Goal: Information Seeking & Learning: Learn about a topic

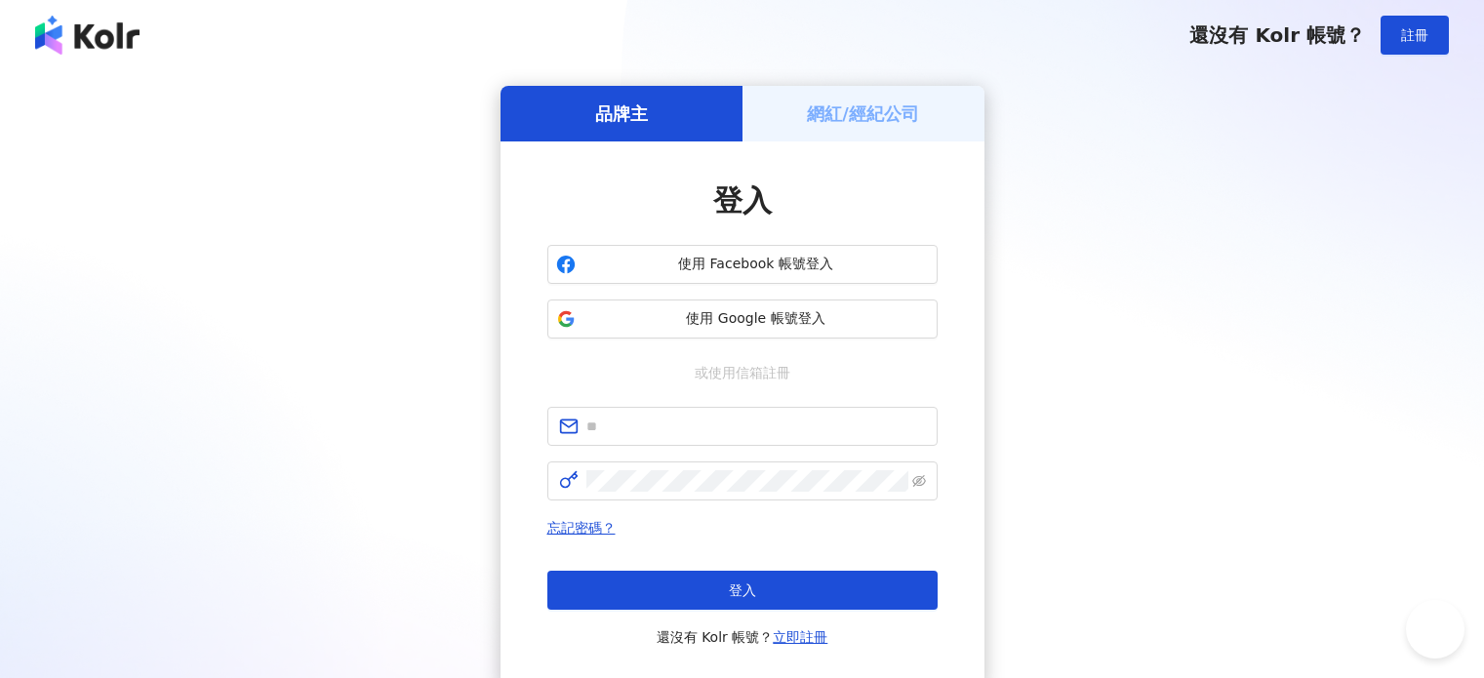
click at [721, 312] on span "使用 Google 帳號登入" at bounding box center [756, 319] width 345 height 20
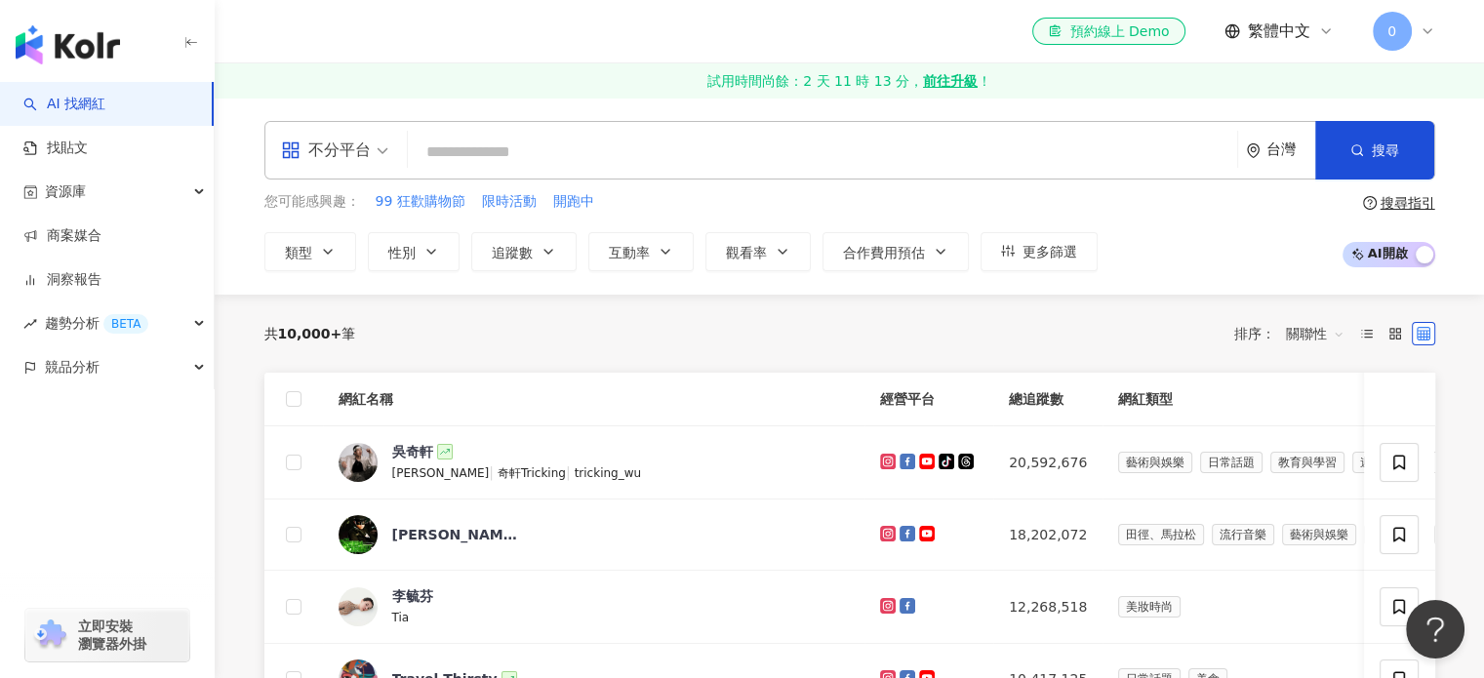
click at [1421, 34] on icon at bounding box center [1428, 31] width 16 height 16
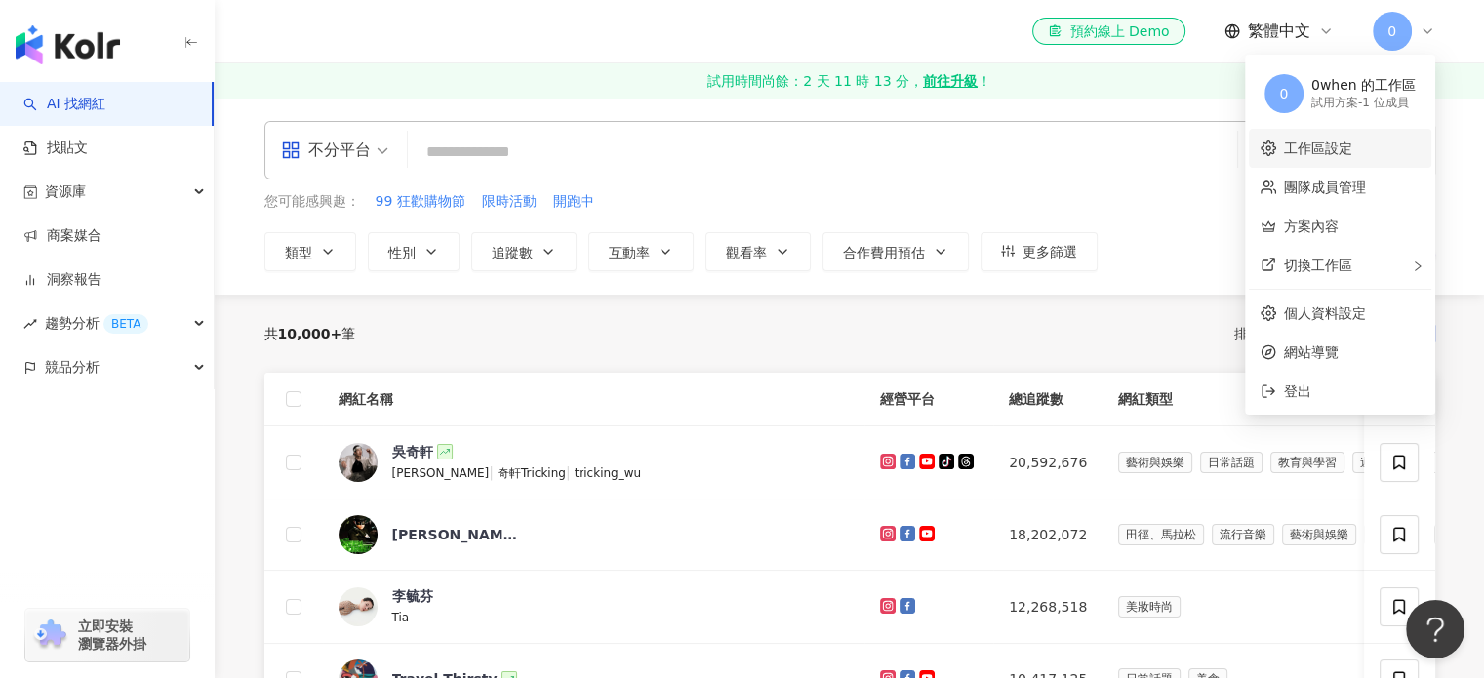
click at [1352, 155] on link "工作區設定" at bounding box center [1318, 149] width 68 height 16
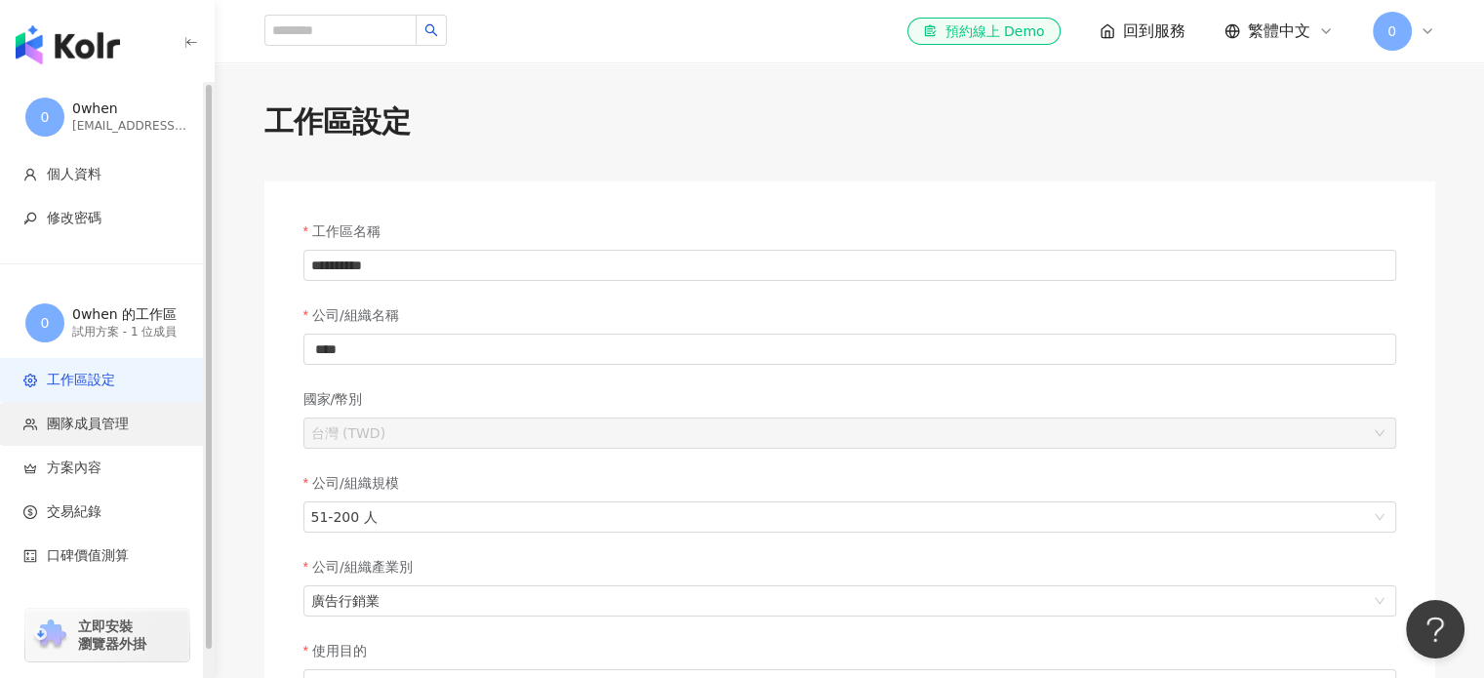
click at [87, 425] on span "團隊成員管理" at bounding box center [88, 425] width 82 height 20
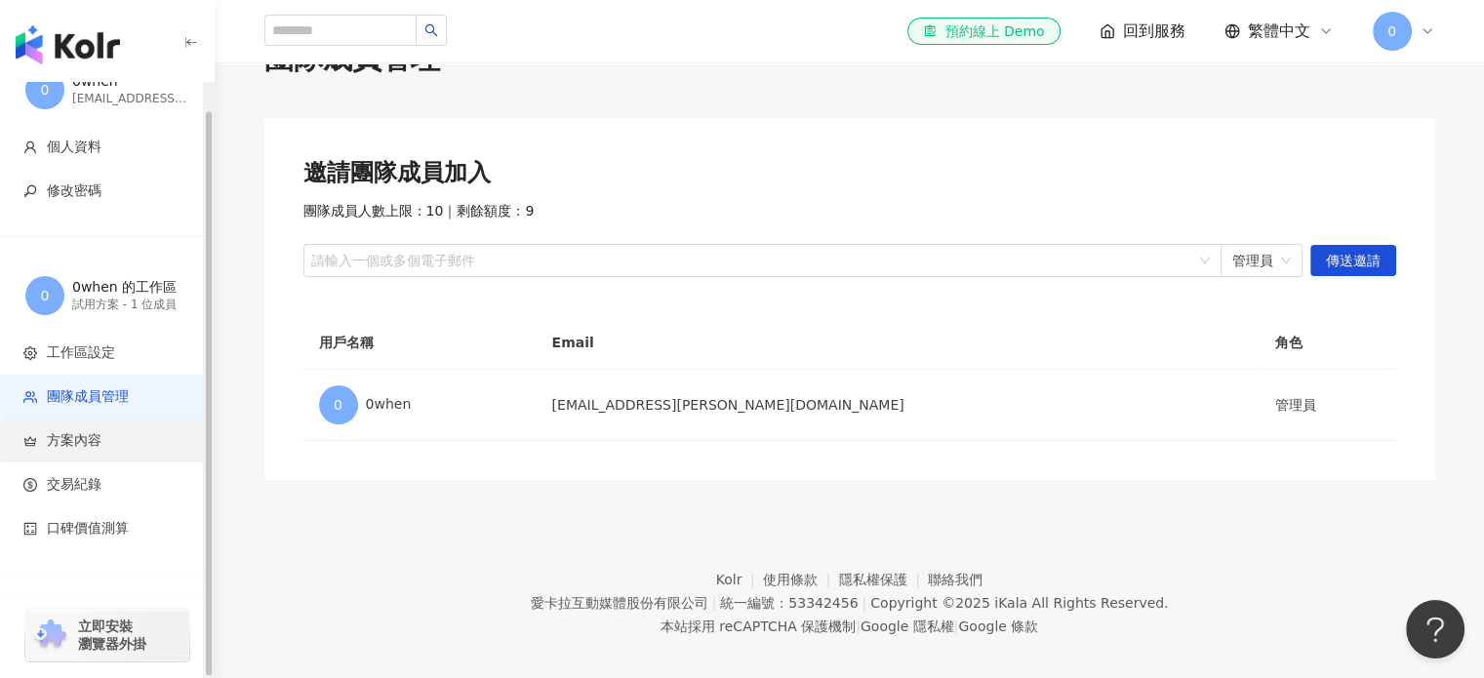
scroll to position [90, 0]
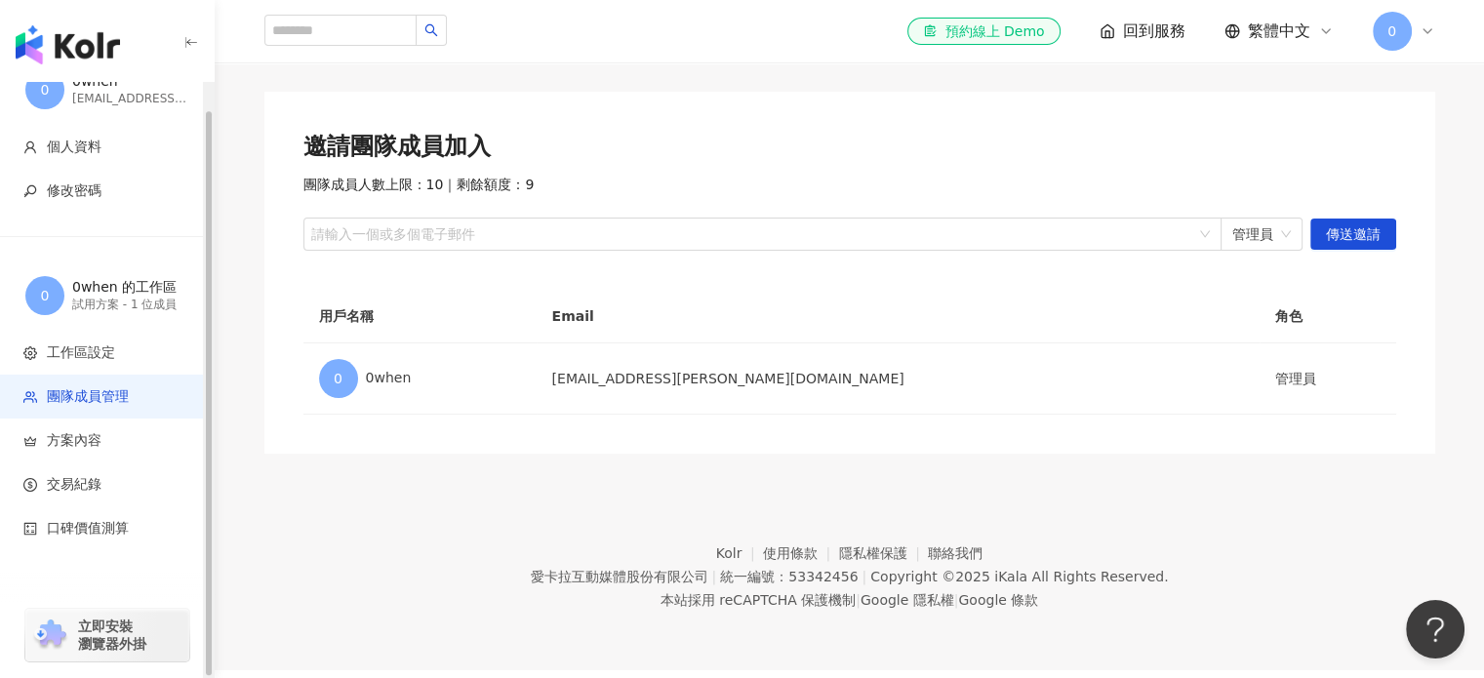
click at [125, 303] on div "試用方案 - 1 位成員" at bounding box center [130, 305] width 117 height 17
click at [101, 343] on span "工作區設定" at bounding box center [81, 353] width 68 height 20
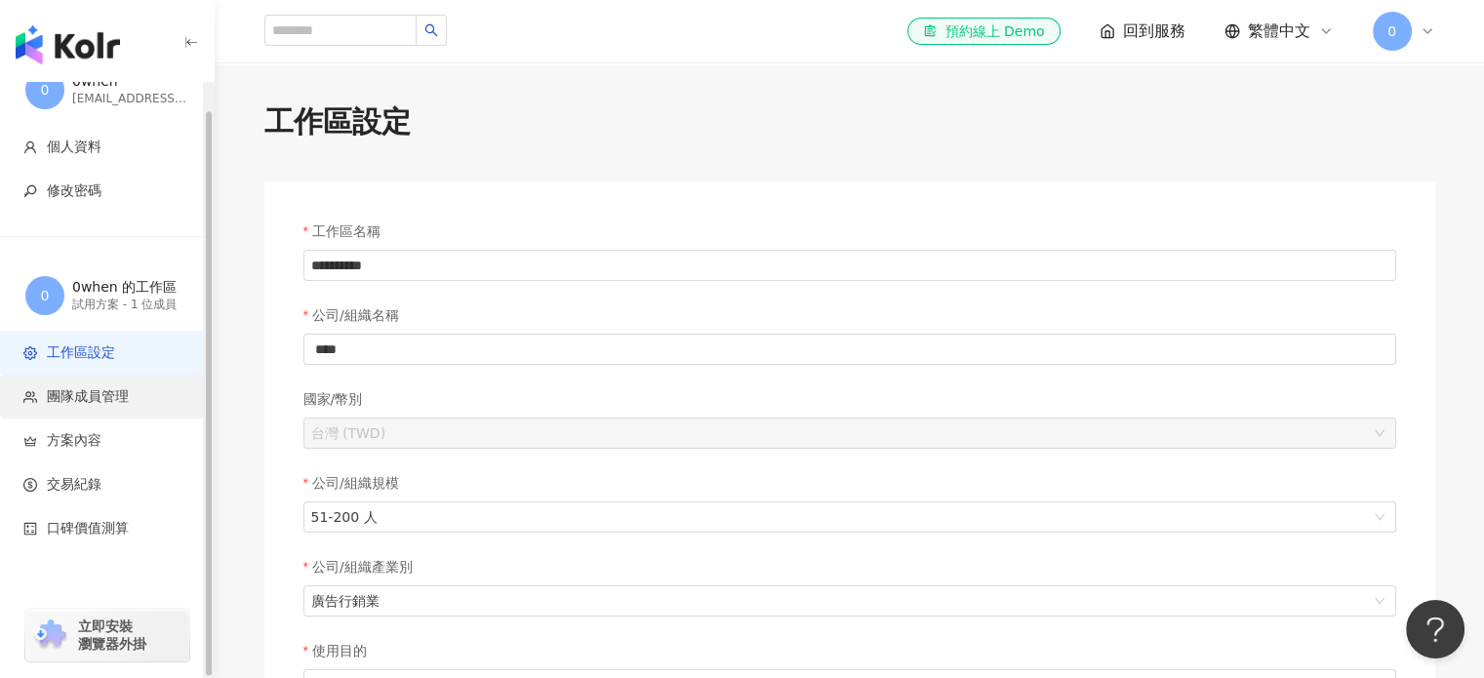
click at [81, 399] on span "團隊成員管理" at bounding box center [88, 397] width 82 height 20
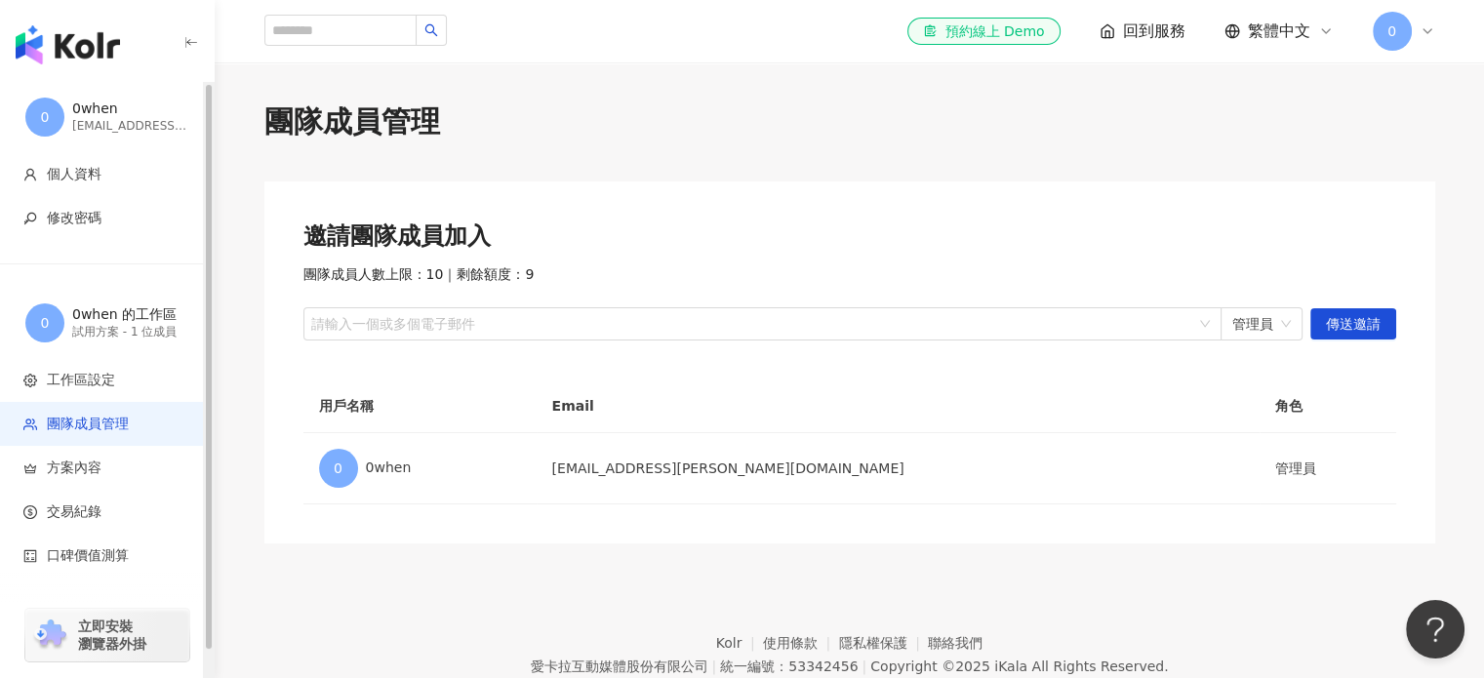
click at [104, 108] on div "0when" at bounding box center [130, 110] width 117 height 20
click at [94, 121] on div "[EMAIL_ADDRESS][PERSON_NAME][DOMAIN_NAME]" at bounding box center [130, 126] width 117 height 17
click at [1155, 21] on span "回到服務" at bounding box center [1154, 30] width 62 height 21
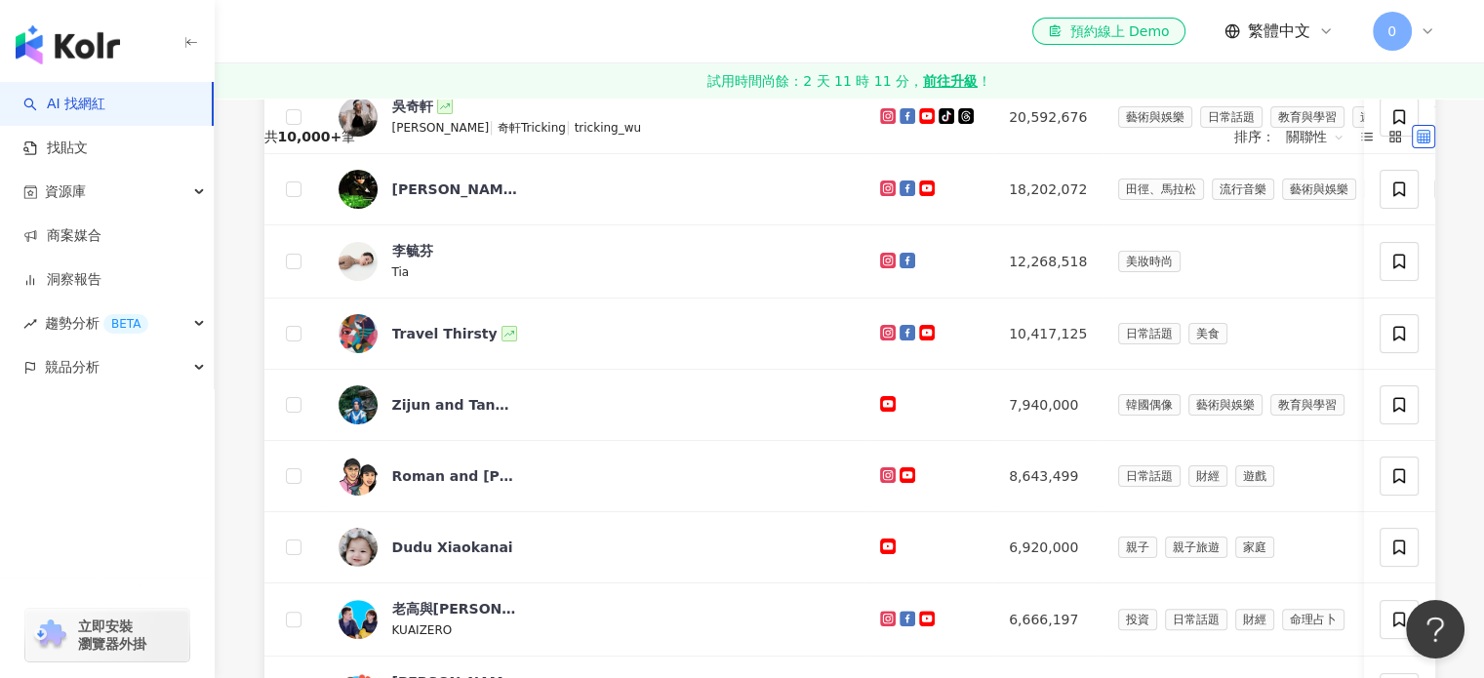
scroll to position [188, 0]
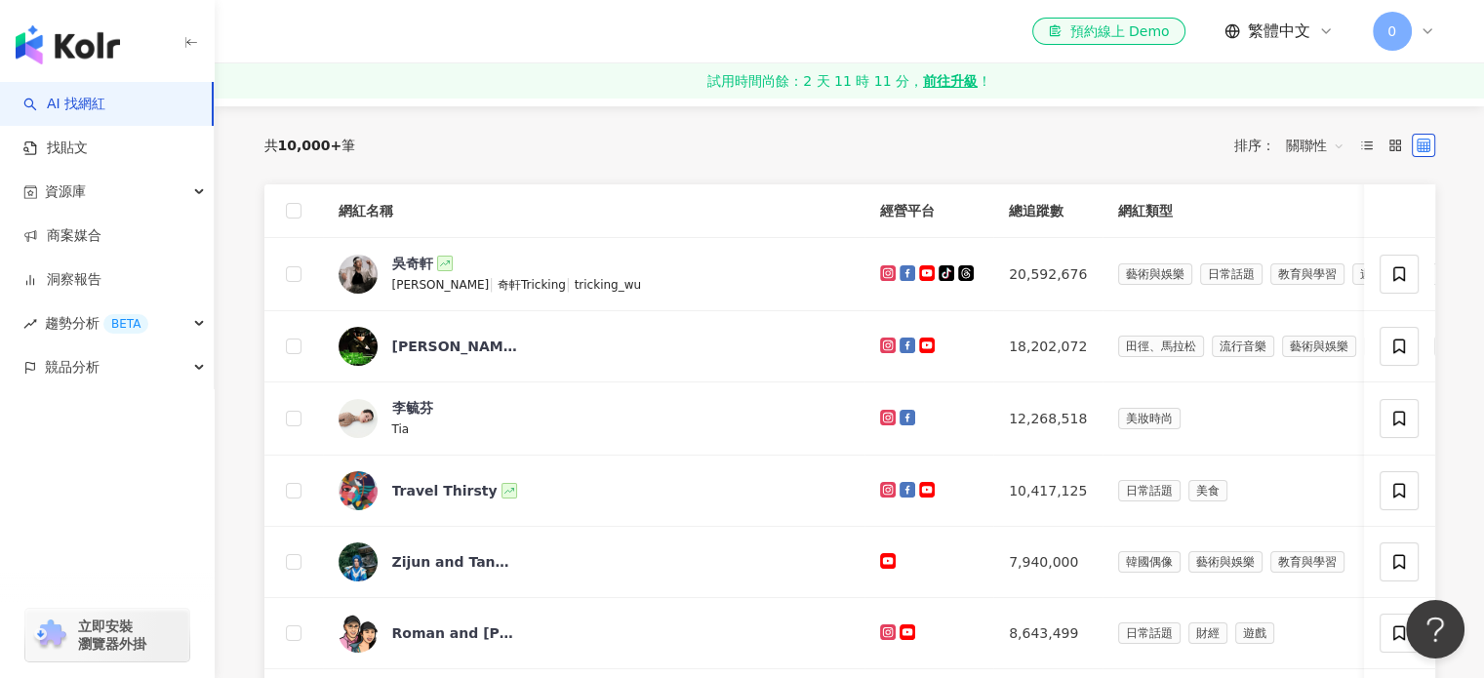
click at [50, 30] on img "button" at bounding box center [68, 44] width 104 height 39
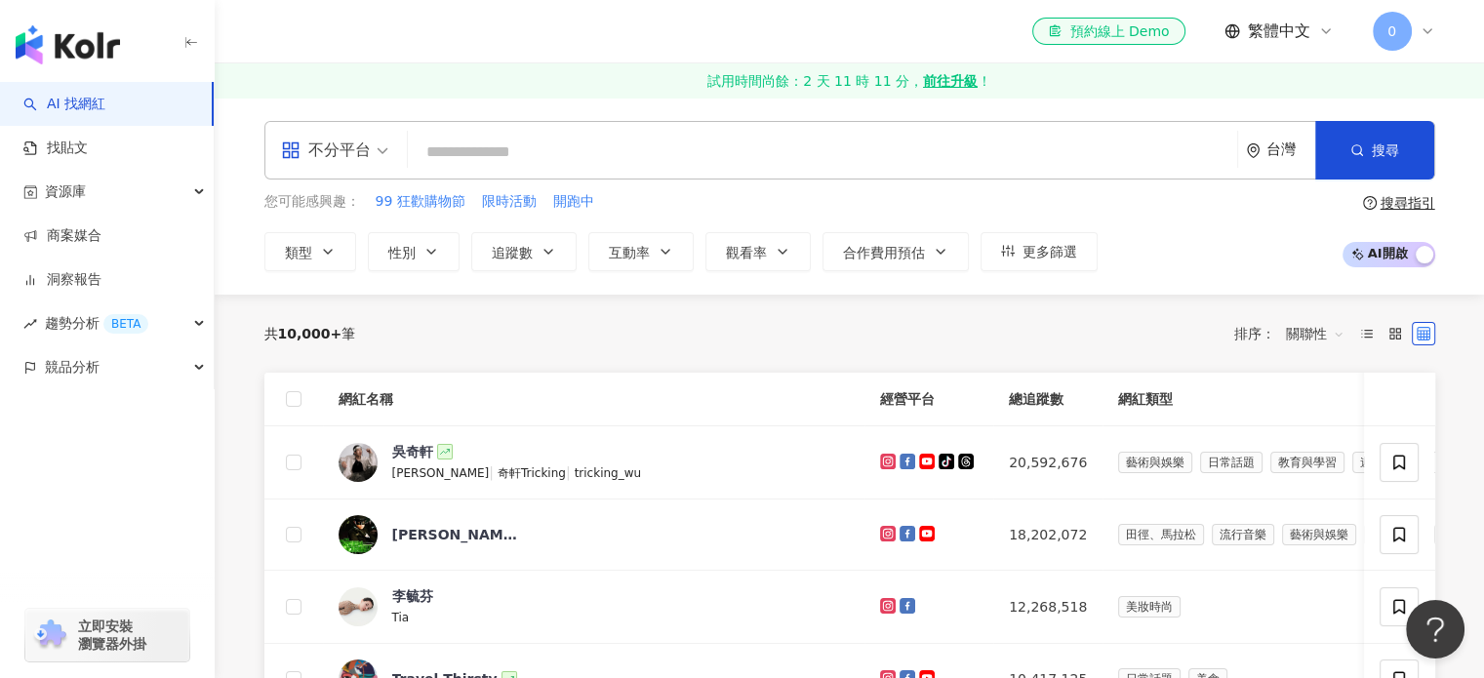
click at [203, 42] on div "button" at bounding box center [107, 41] width 215 height 82
click at [196, 44] on icon "button" at bounding box center [191, 43] width 16 height 16
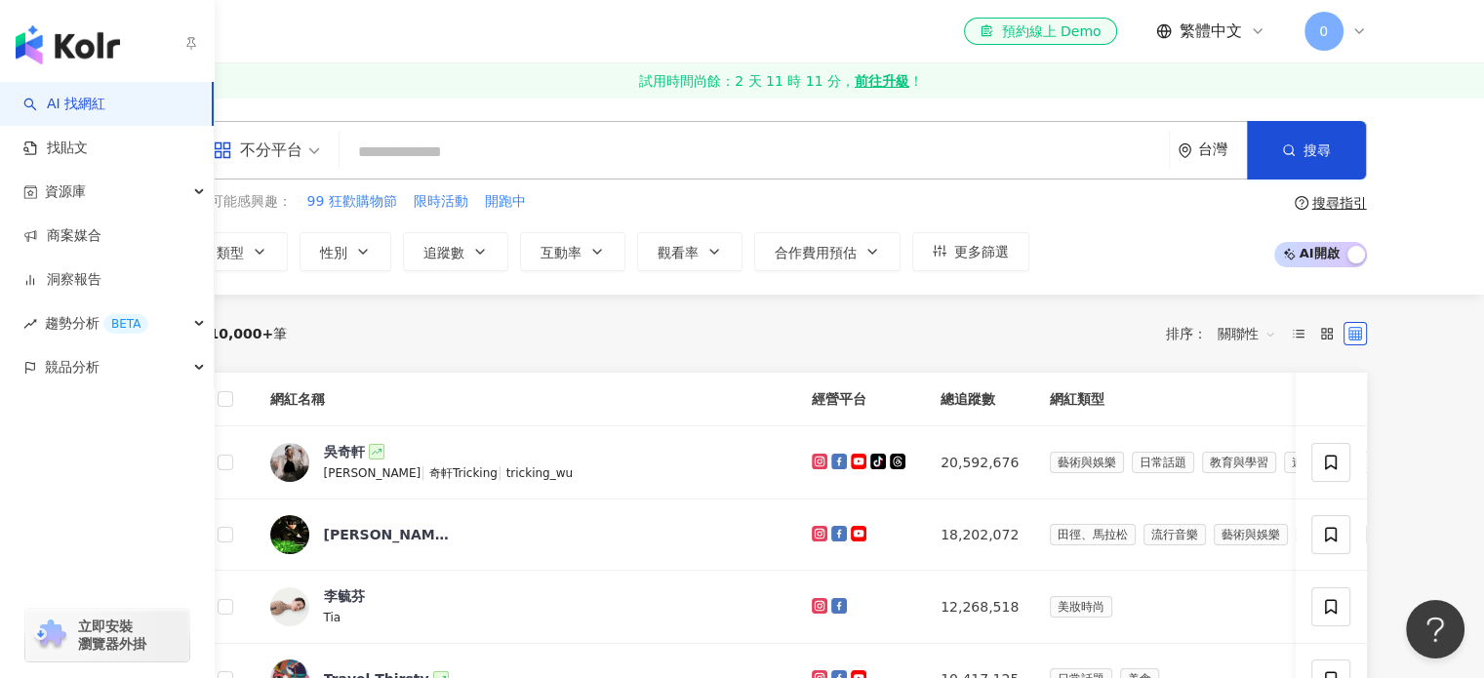
click at [49, 35] on img "button" at bounding box center [68, 44] width 104 height 39
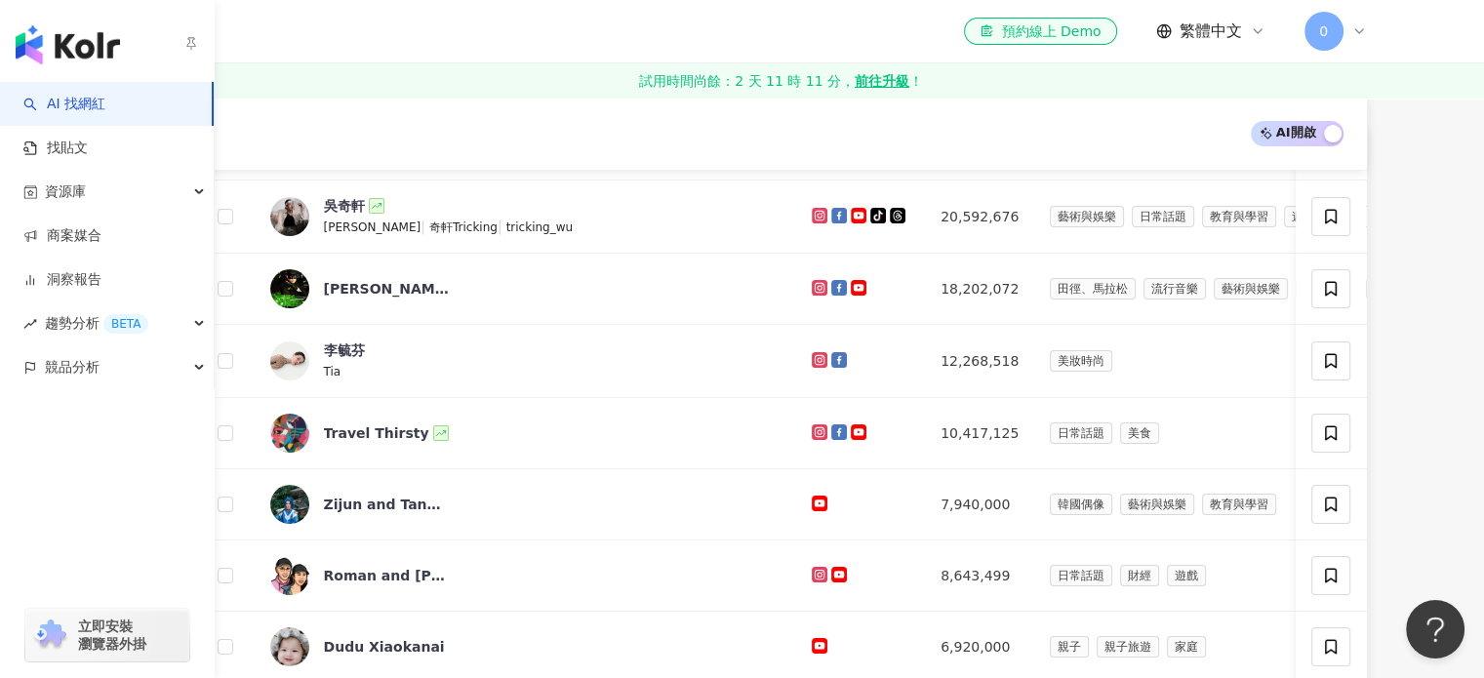
scroll to position [390, 0]
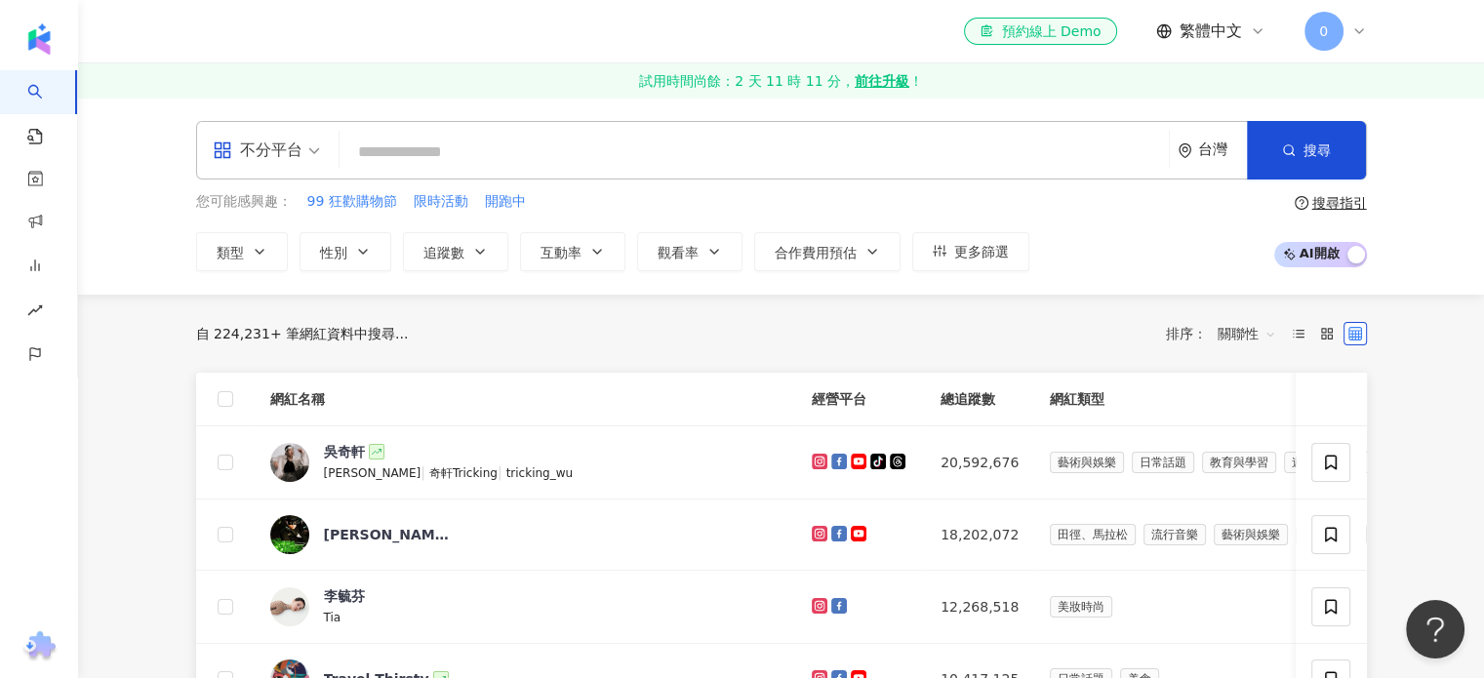
click at [1350, 25] on div "0" at bounding box center [1336, 31] width 62 height 39
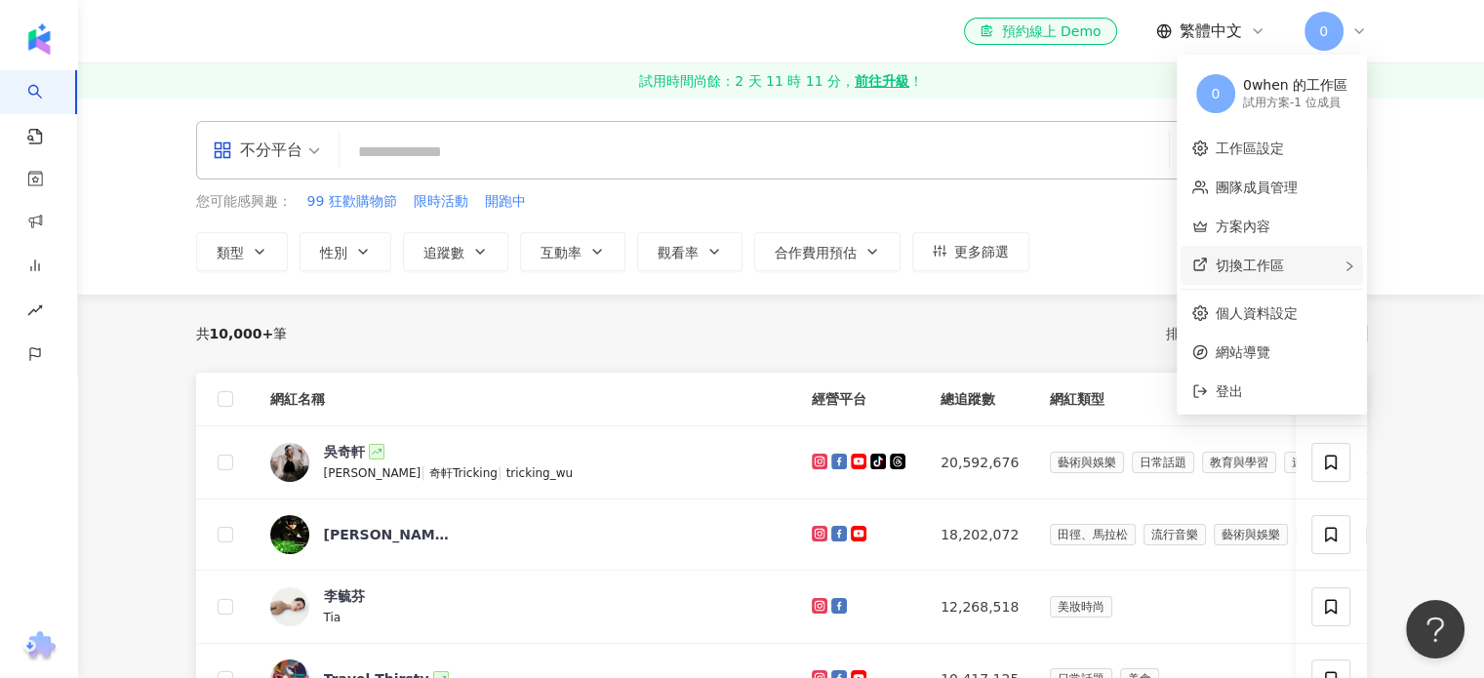
click at [1322, 266] on div "切換工作區" at bounding box center [1272, 265] width 182 height 39
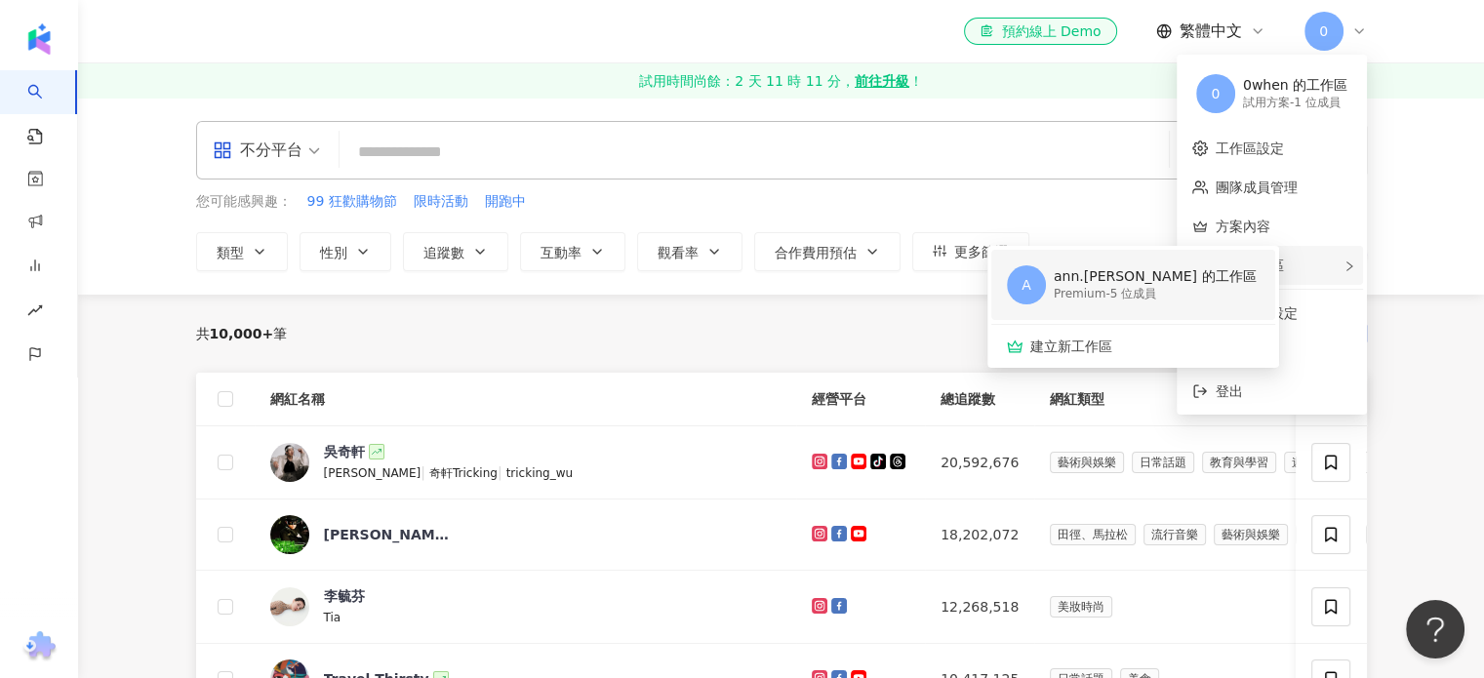
click at [1090, 278] on div "ann.lin 的工作區" at bounding box center [1155, 277] width 203 height 20
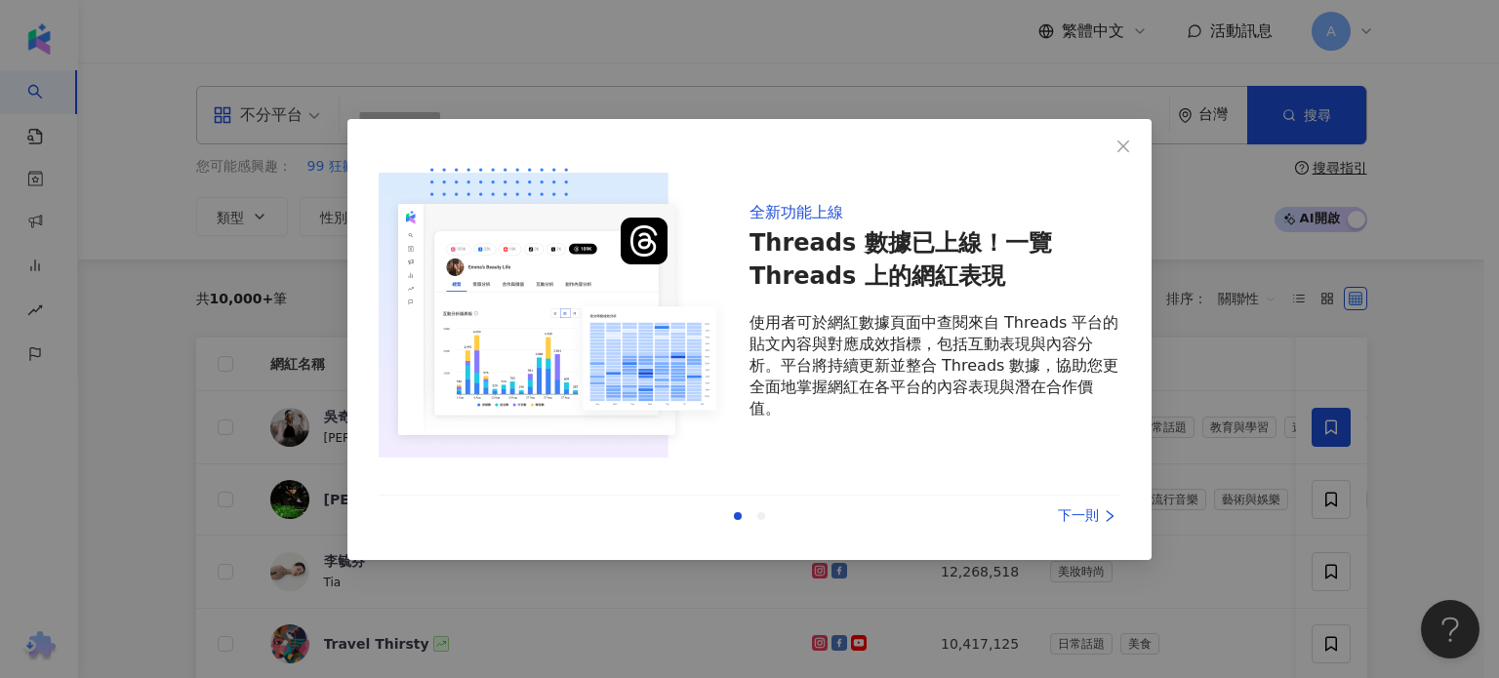
click at [1079, 506] on div "下一則" at bounding box center [1047, 515] width 146 height 21
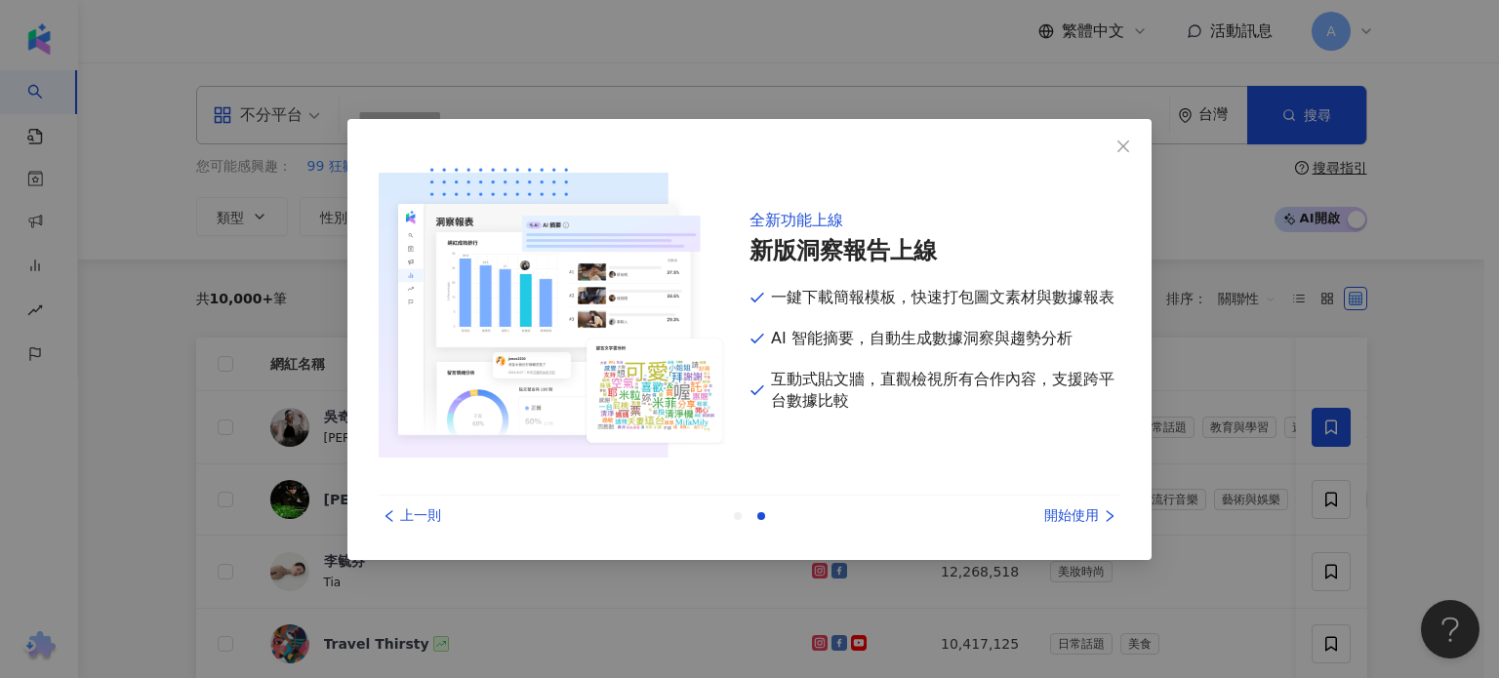
click at [1079, 507] on div "開始使用" at bounding box center [1047, 515] width 146 height 21
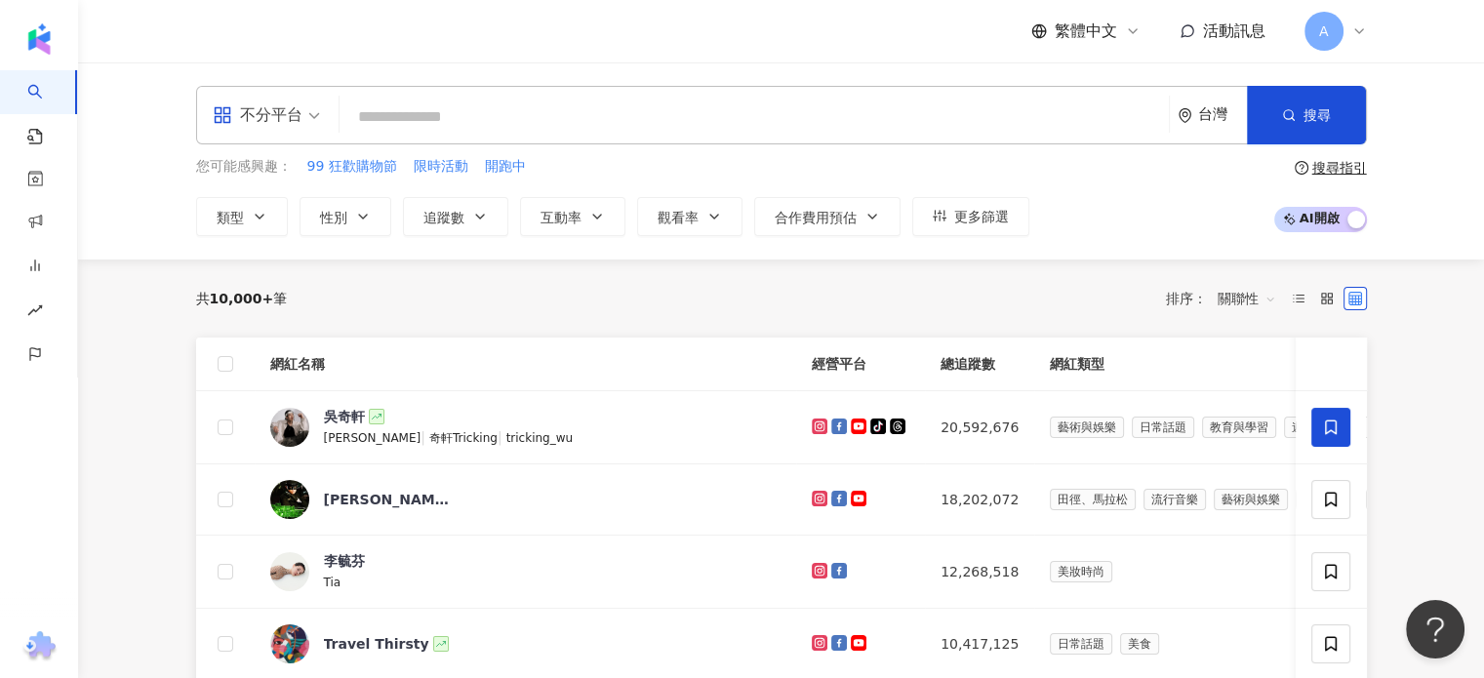
click at [1347, 34] on div "A" at bounding box center [1336, 31] width 62 height 39
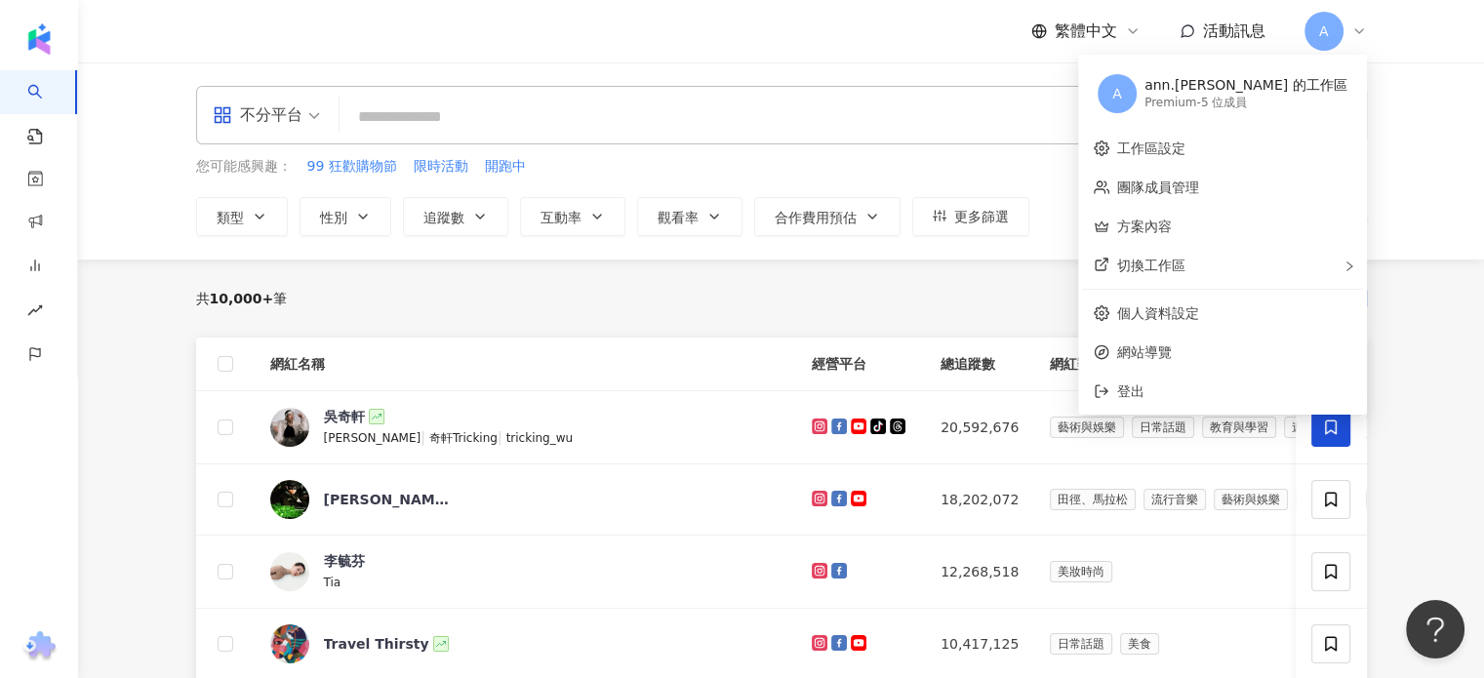
click at [1362, 28] on icon at bounding box center [1360, 31] width 16 height 16
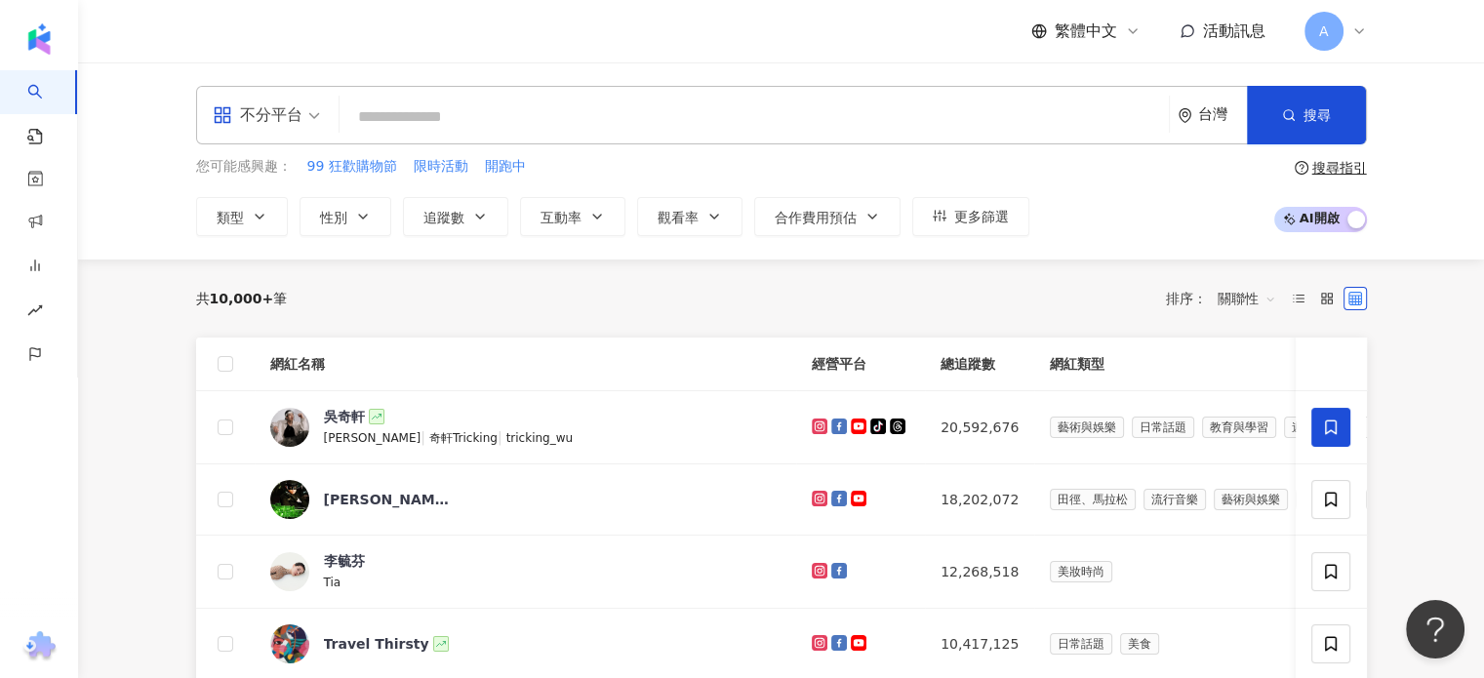
click at [1362, 28] on icon at bounding box center [1360, 31] width 16 height 16
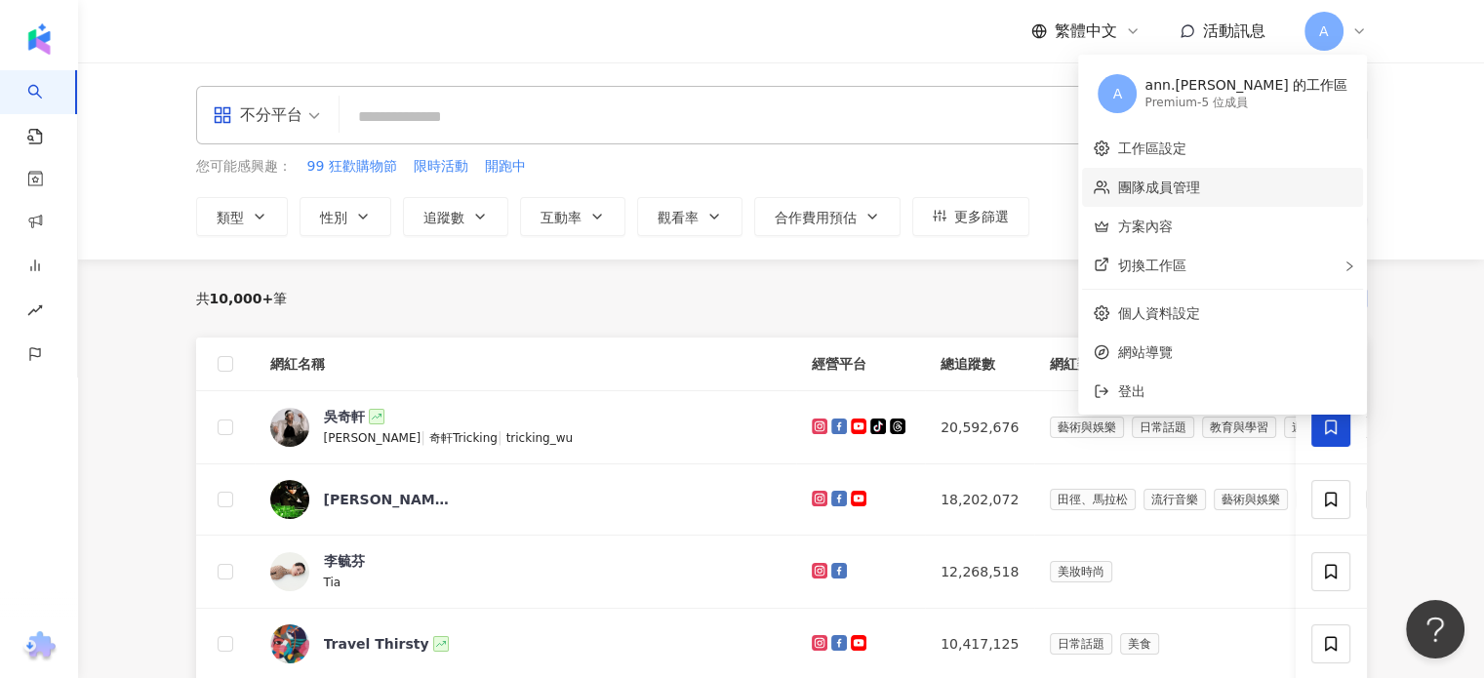
click at [1199, 182] on link "團隊成員管理" at bounding box center [1158, 188] width 82 height 16
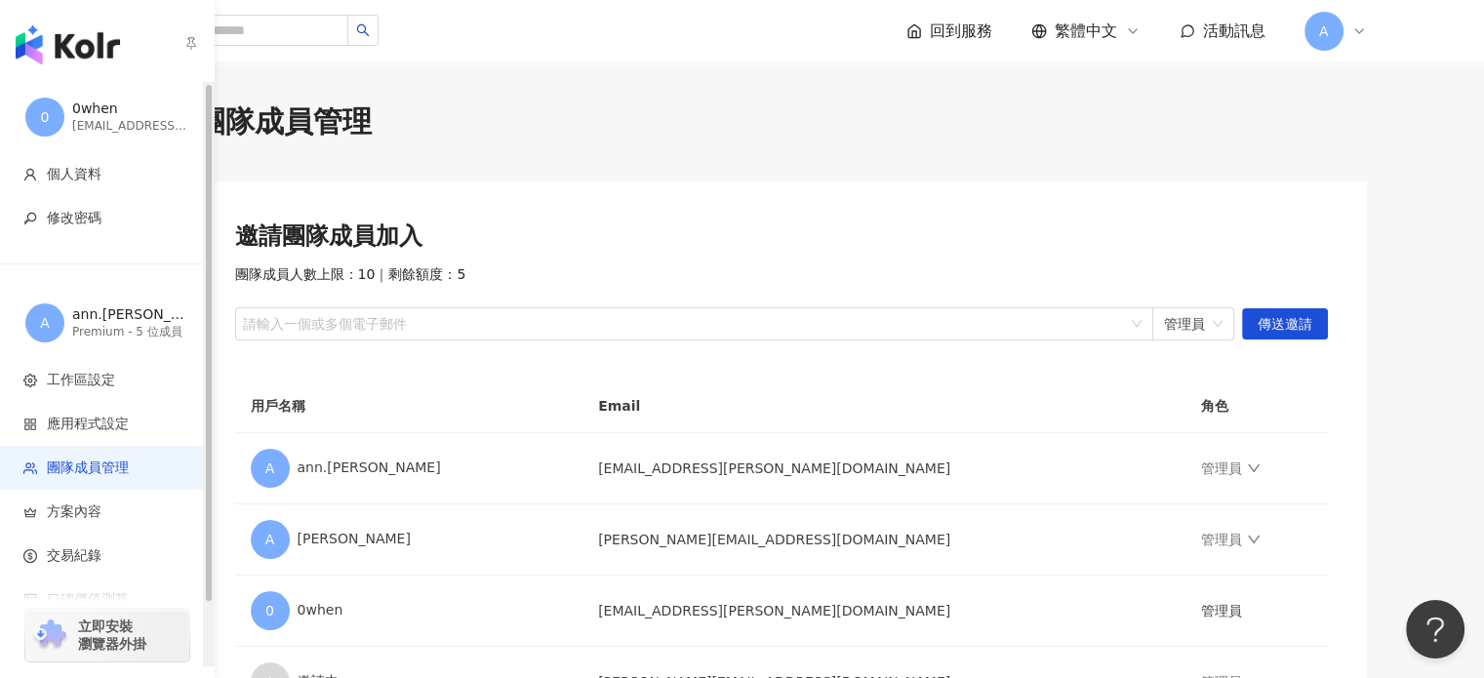
click at [93, 53] on img "button" at bounding box center [68, 44] width 104 height 39
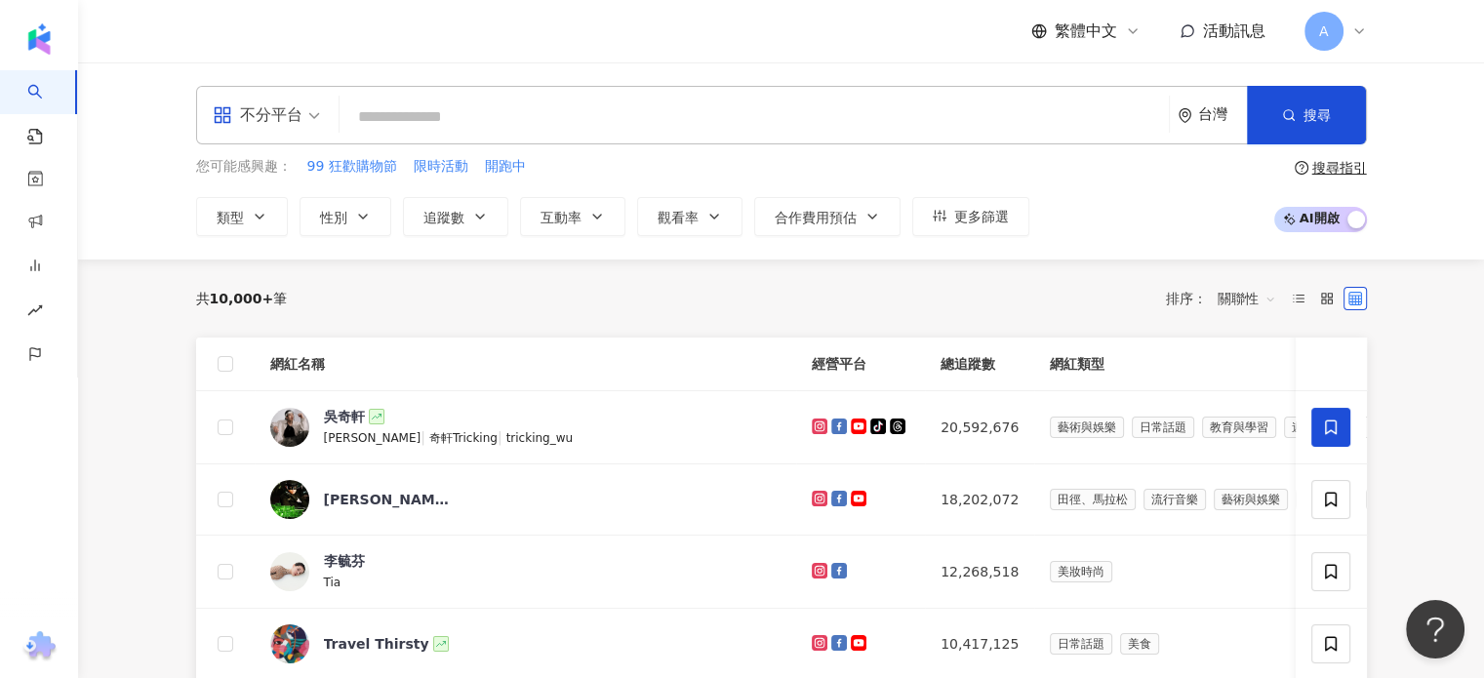
click at [1345, 31] on div "A" at bounding box center [1336, 31] width 62 height 39
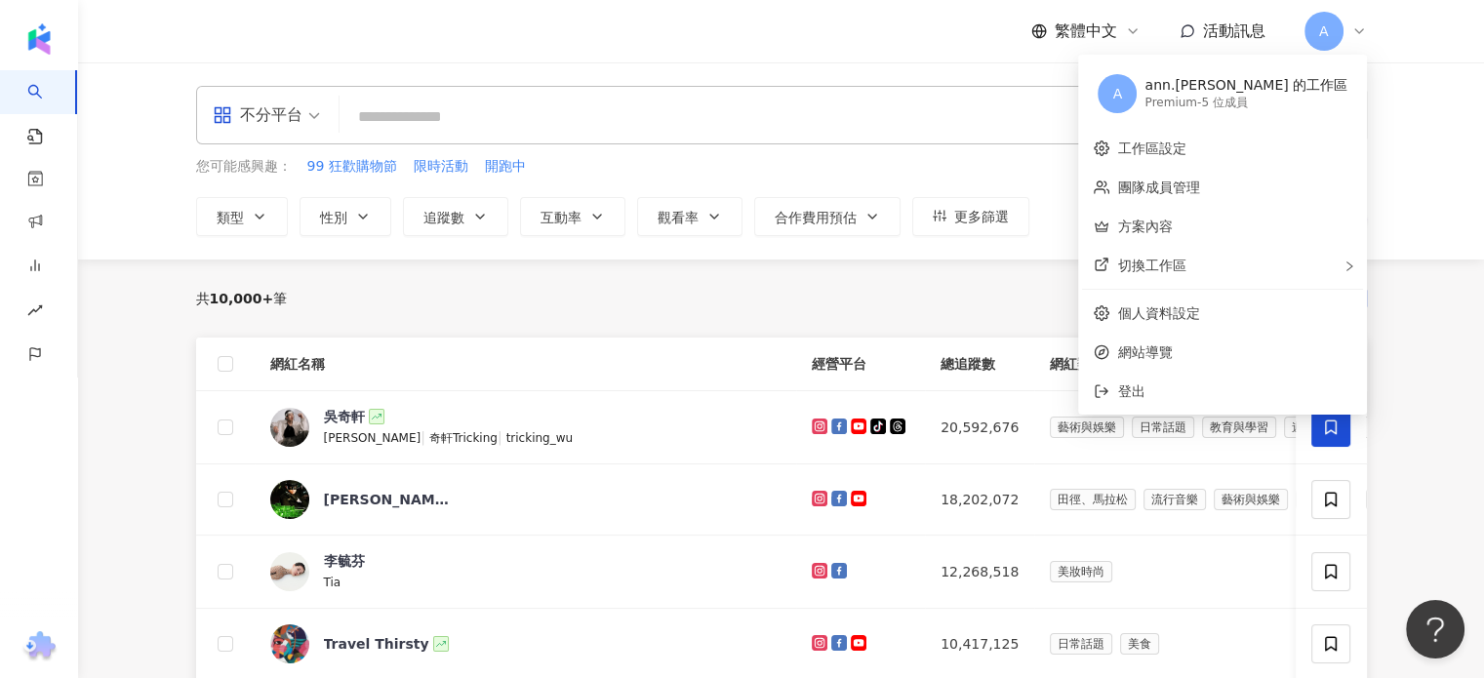
click at [632, 51] on div "繁體中文 活動訊息 A" at bounding box center [781, 31] width 1171 height 62
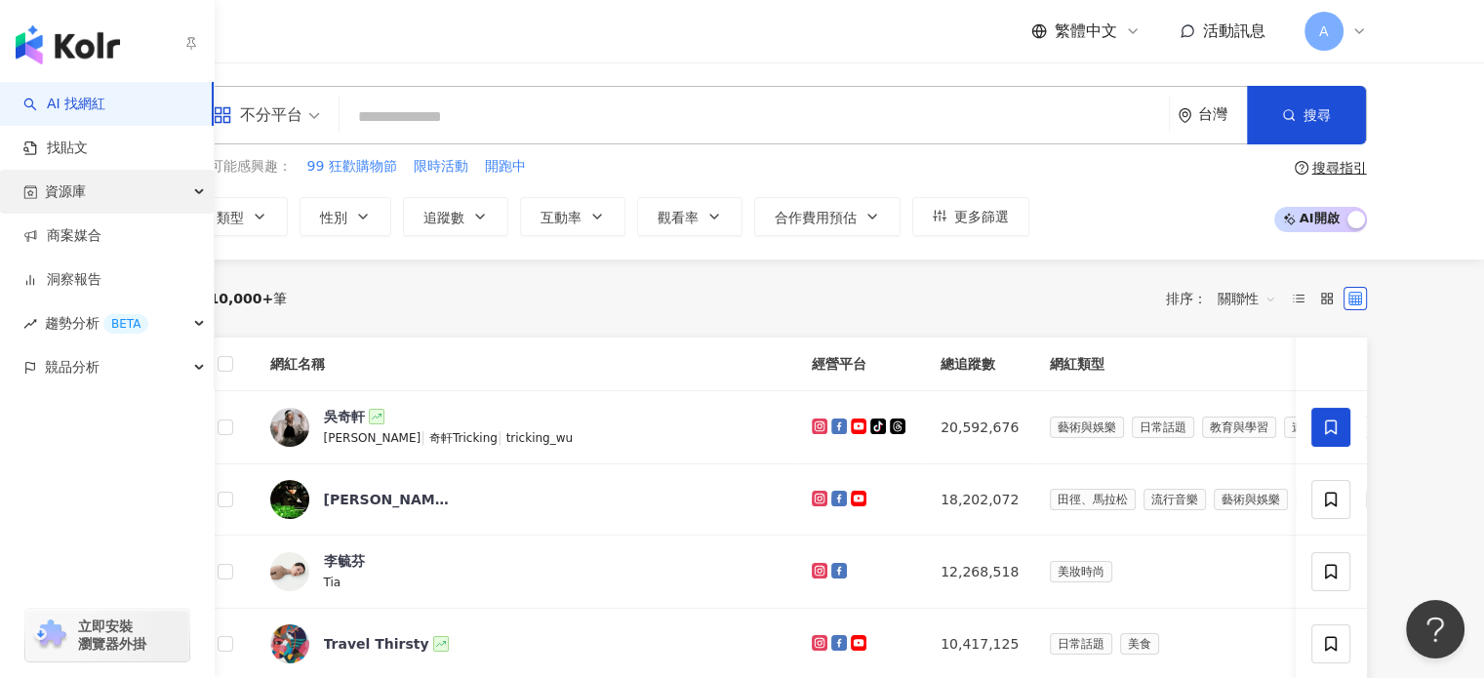
click at [145, 192] on div "資源庫" at bounding box center [107, 192] width 214 height 44
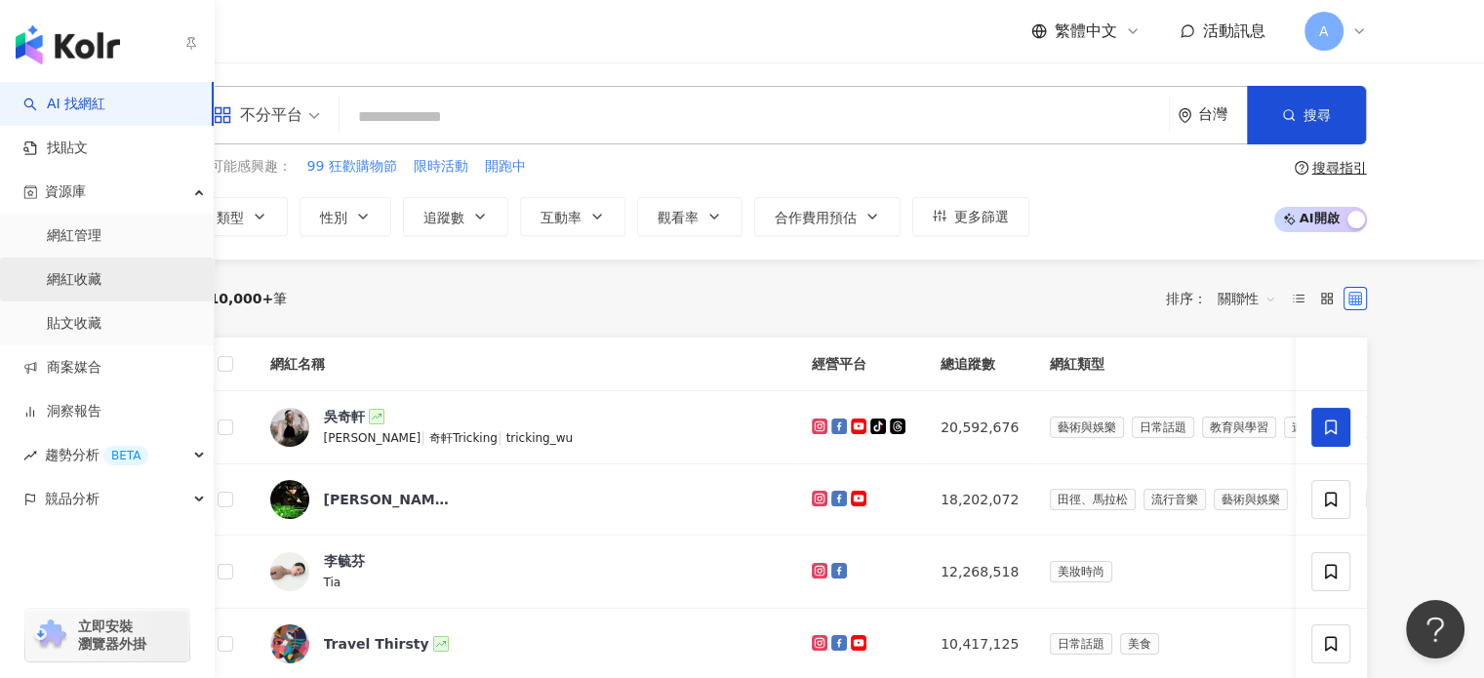
click at [96, 279] on link "網紅收藏" at bounding box center [74, 280] width 55 height 20
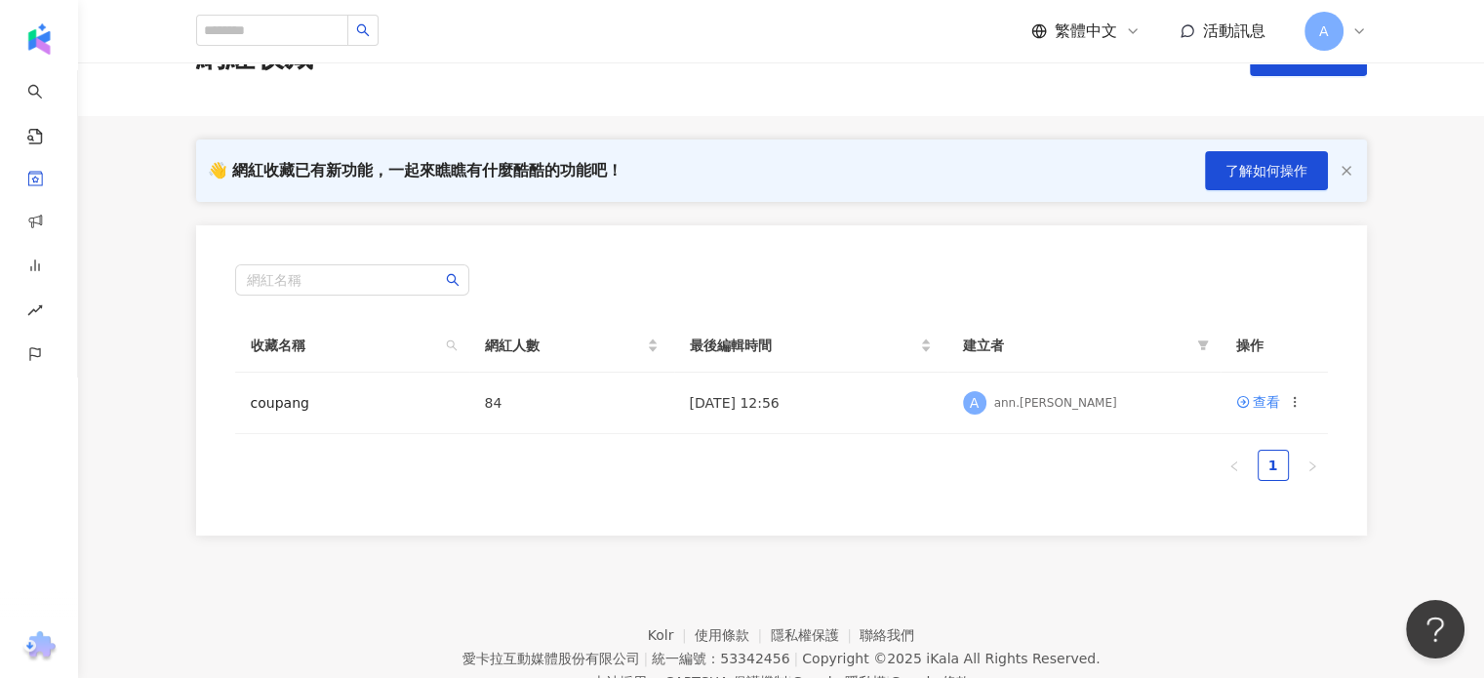
scroll to position [98, 0]
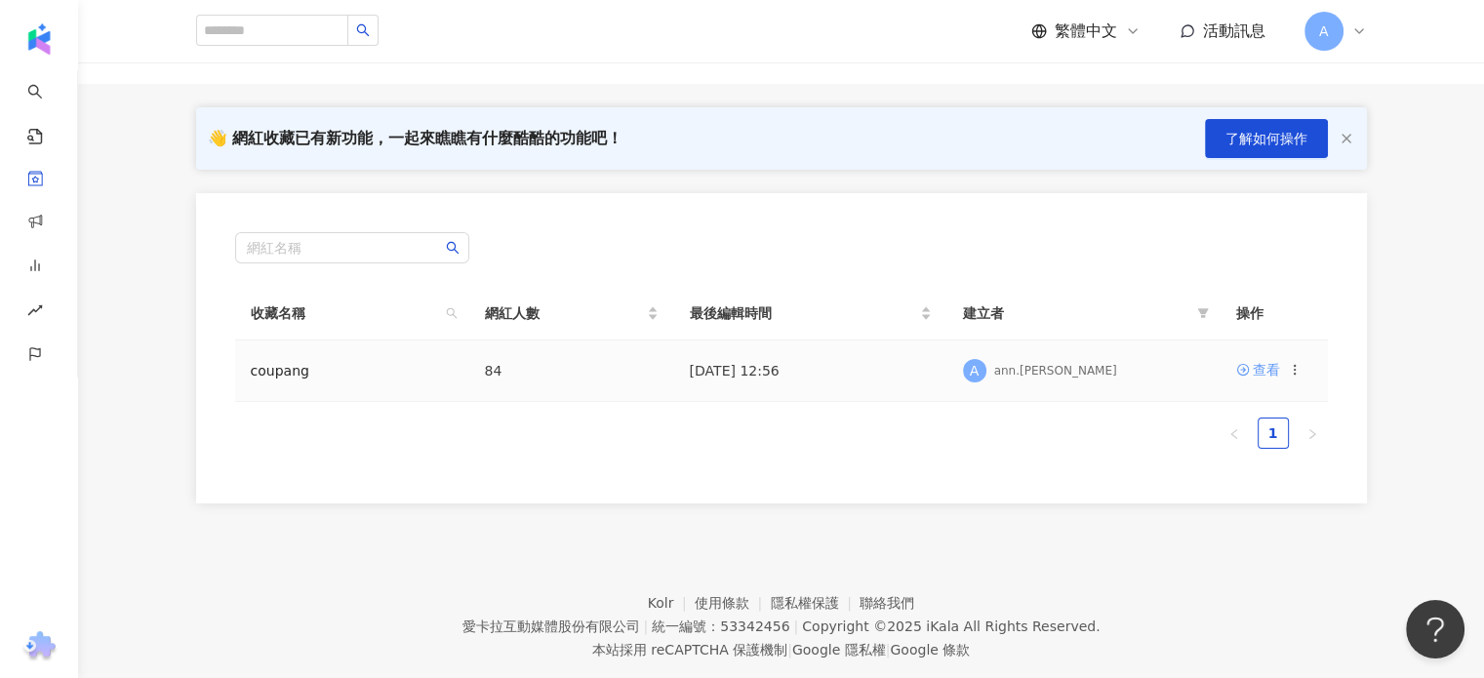
click at [1259, 372] on div "查看" at bounding box center [1266, 369] width 27 height 21
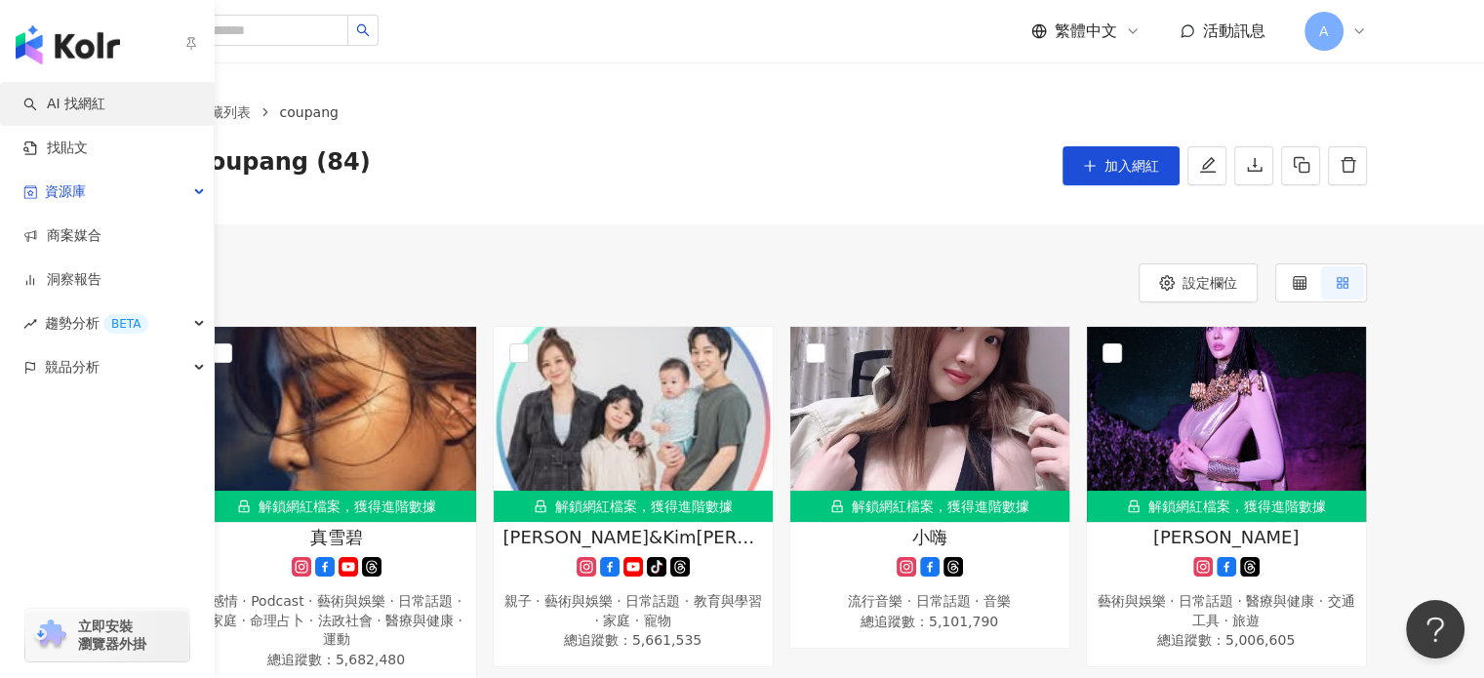
click at [60, 103] on link "AI 找網紅" at bounding box center [64, 105] width 82 height 20
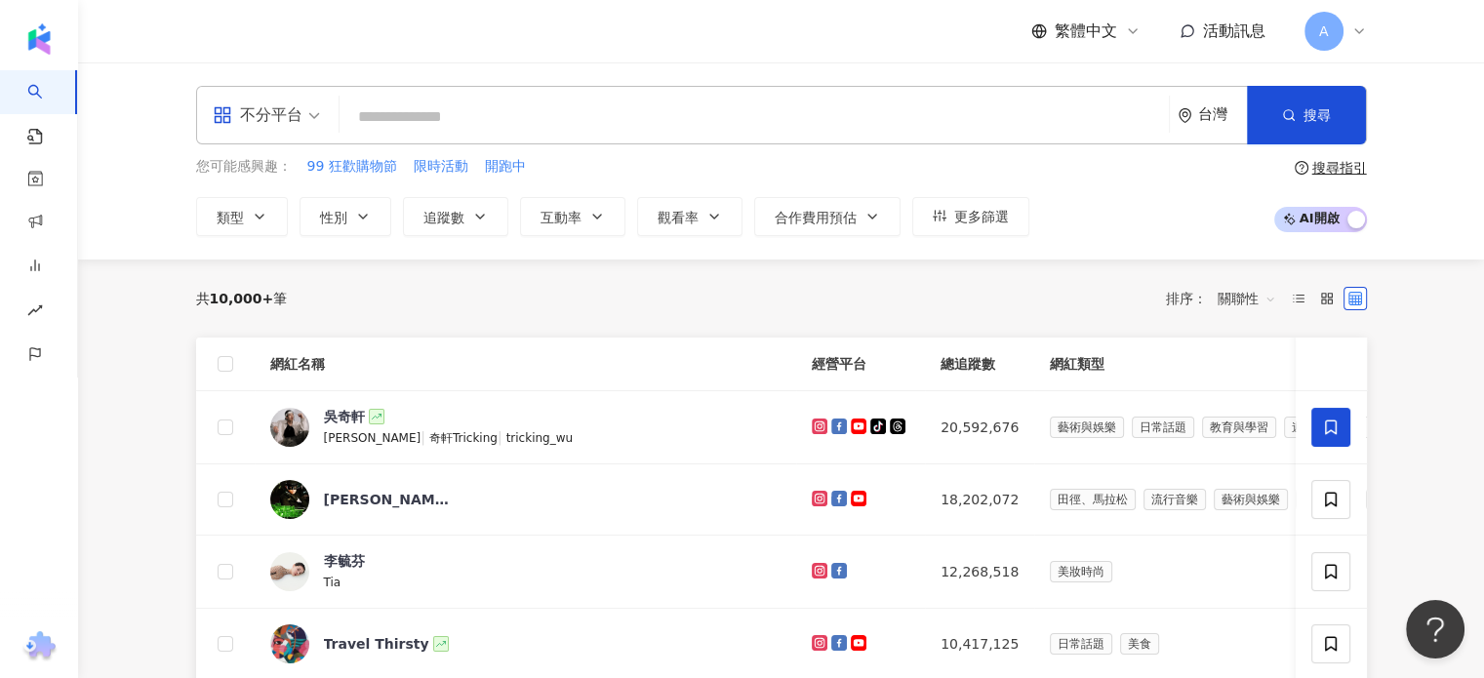
click at [972, 209] on span "更多篩選" at bounding box center [981, 217] width 55 height 16
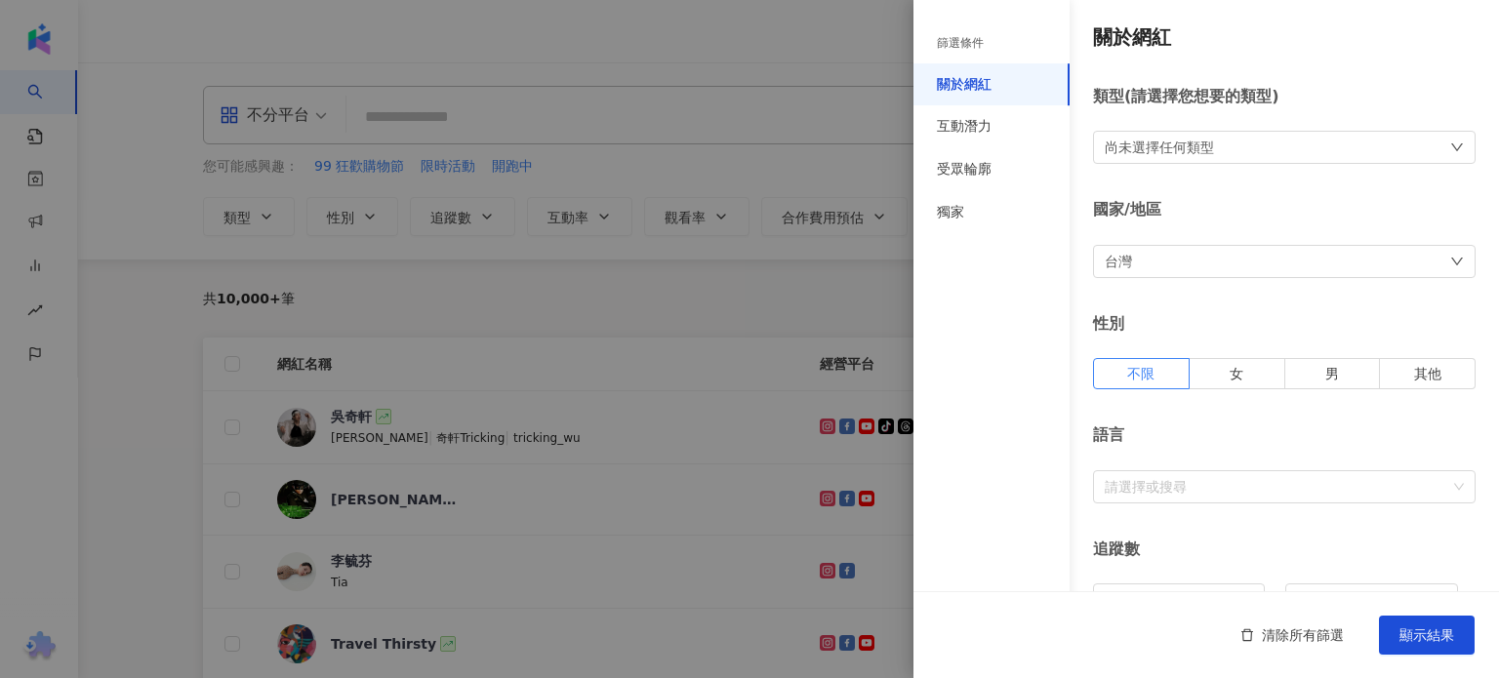
click at [870, 151] on div at bounding box center [749, 339] width 1499 height 678
